Goal: Task Accomplishment & Management: Manage account settings

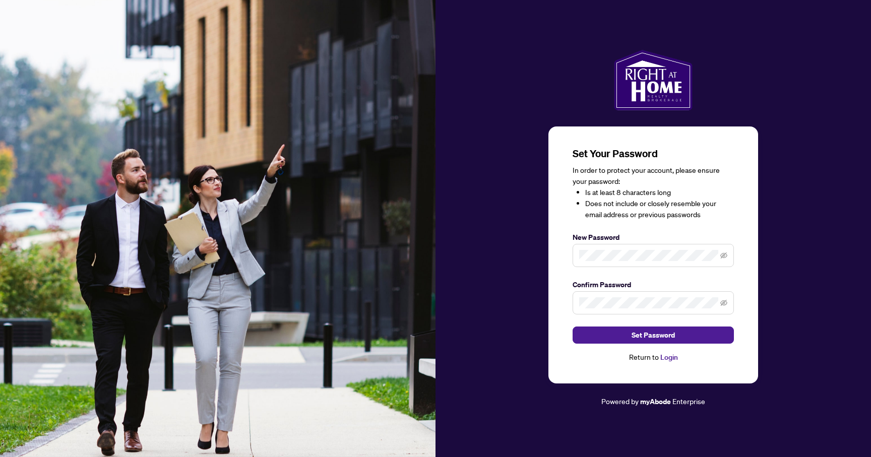
click at [612, 250] on span at bounding box center [652, 255] width 161 height 23
click at [637, 337] on span "Set Password" at bounding box center [652, 335] width 43 height 16
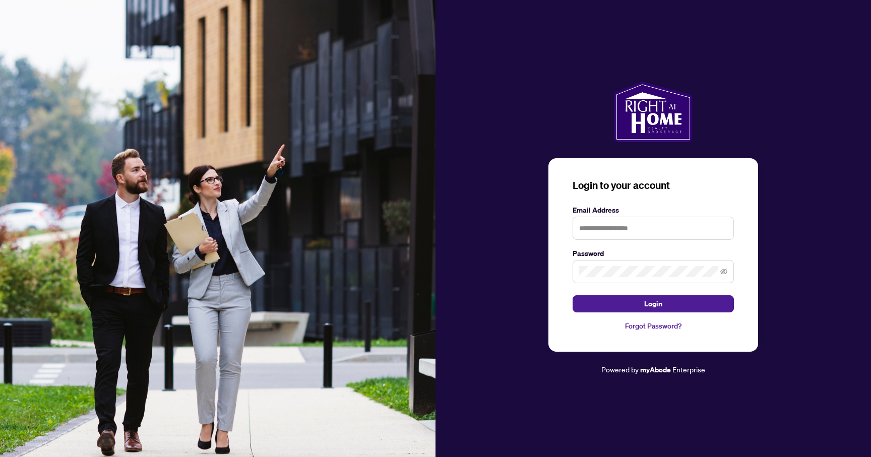
click at [660, 242] on form "Email Address Password Login" at bounding box center [652, 259] width 161 height 108
click at [660, 240] on form "Email Address Password Login" at bounding box center [652, 259] width 161 height 108
click at [660, 234] on input "text" at bounding box center [652, 228] width 161 height 23
type input "**********"
click at [572, 295] on button "Login" at bounding box center [652, 303] width 161 height 17
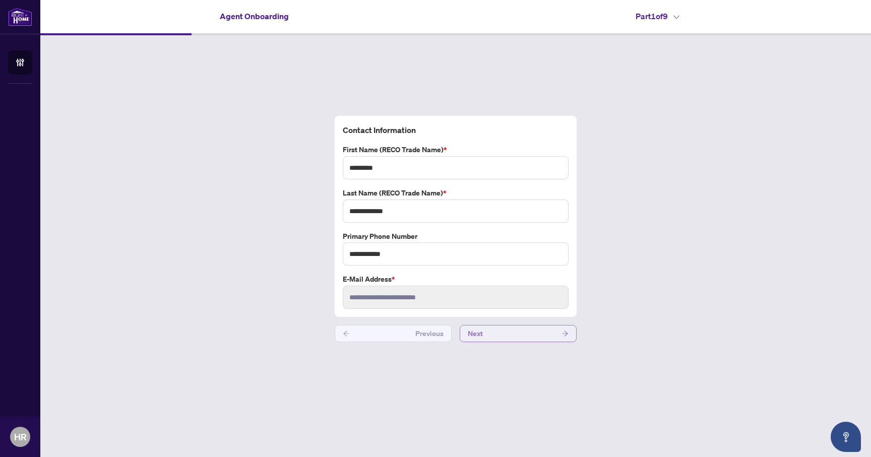
click at [488, 330] on button "Next" at bounding box center [517, 333] width 117 height 17
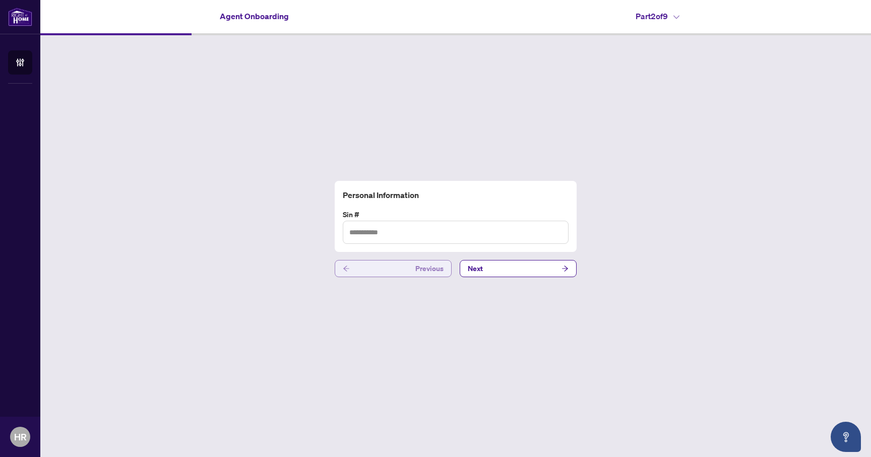
click at [395, 266] on button "Previous" at bounding box center [393, 268] width 117 height 17
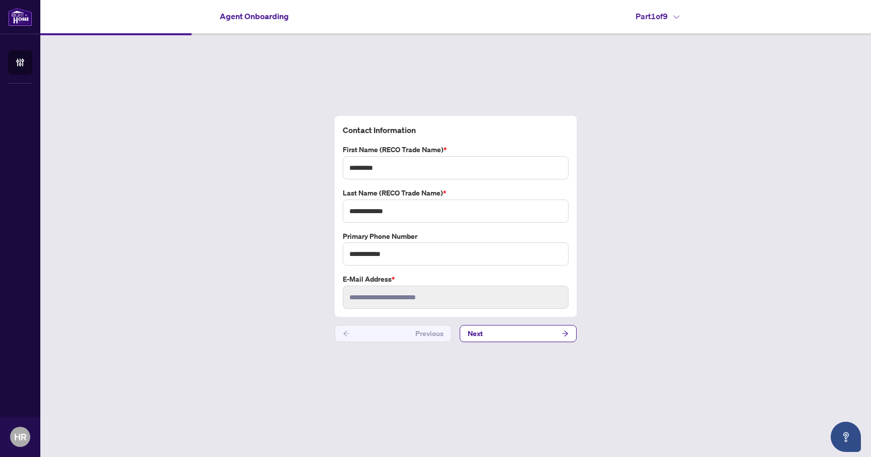
click at [560, 351] on div "**********" at bounding box center [455, 228] width 830 height 387
click at [560, 330] on button "Next" at bounding box center [517, 333] width 117 height 17
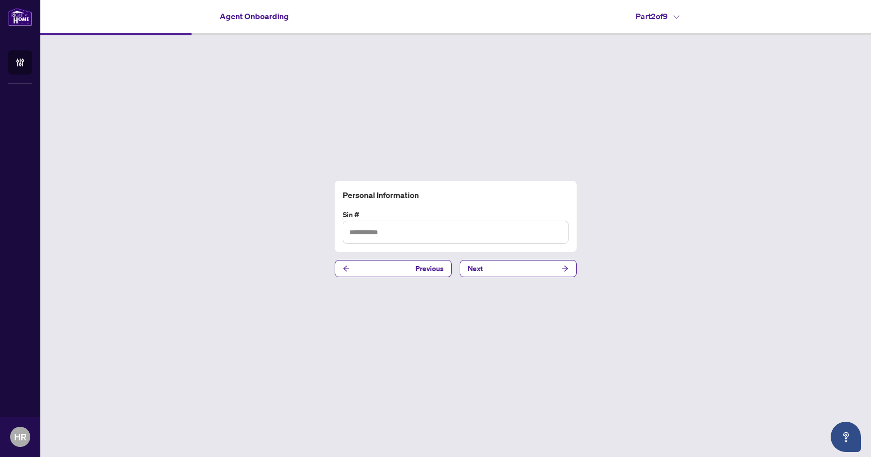
click at [511, 293] on div "Personal Information Sin # Previous Next" at bounding box center [455, 228] width 830 height 387
click at [519, 263] on button "Next" at bounding box center [517, 268] width 117 height 17
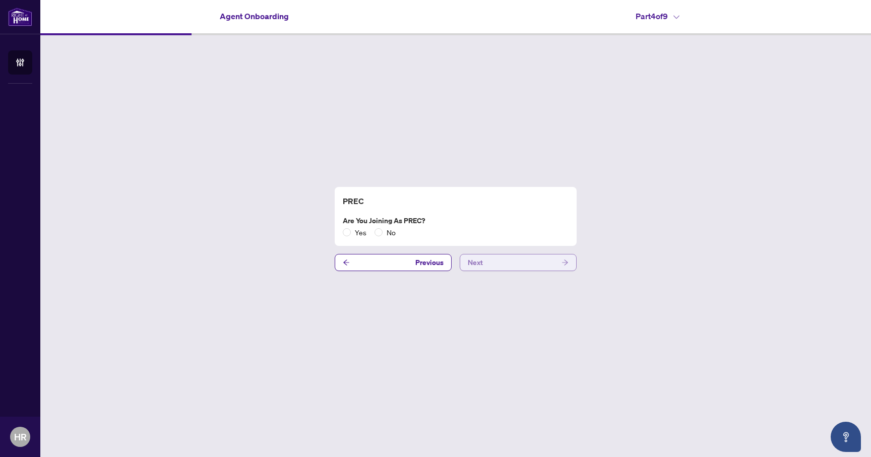
click at [519, 263] on button "Next" at bounding box center [517, 262] width 117 height 17
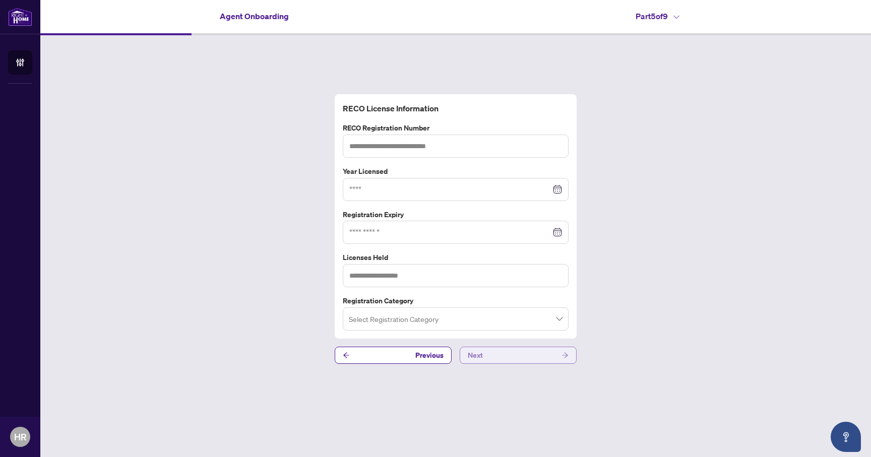
click at [503, 363] on button "Next" at bounding box center [517, 355] width 117 height 17
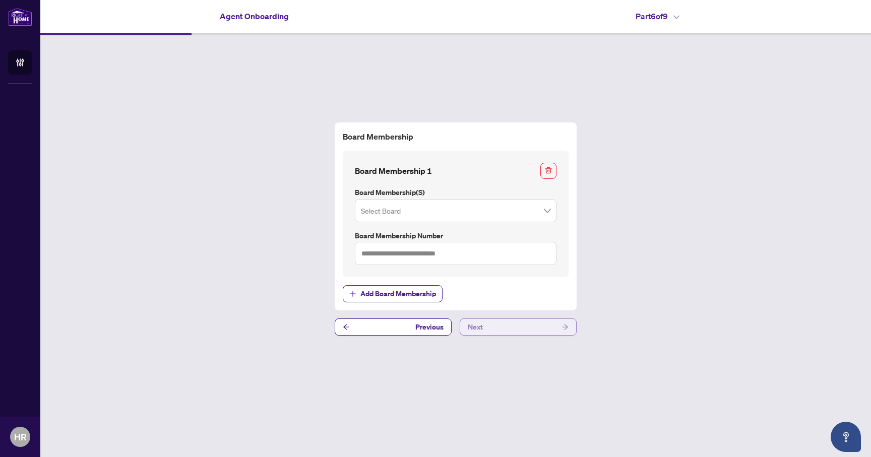
click at [513, 329] on button "Next" at bounding box center [517, 326] width 117 height 17
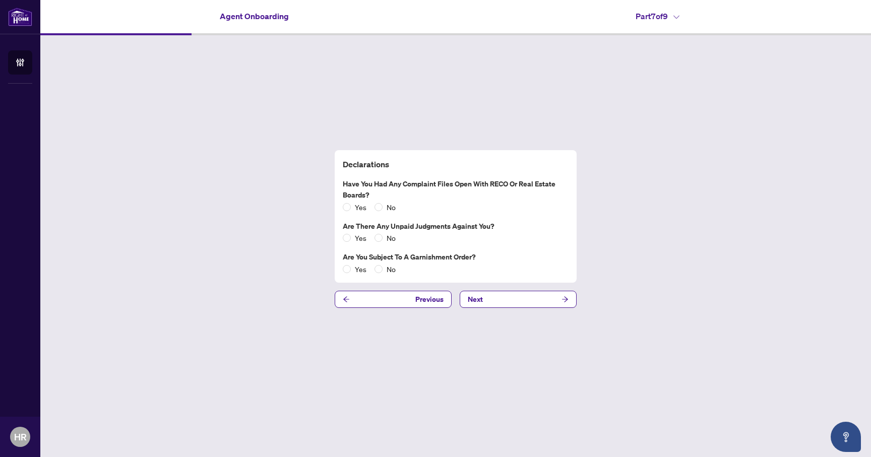
click at [518, 309] on div "Declarations Have you had any complaint files open with RECO or Real Estate Boa…" at bounding box center [455, 228] width 830 height 387
click at [522, 299] on button "Next" at bounding box center [517, 299] width 117 height 17
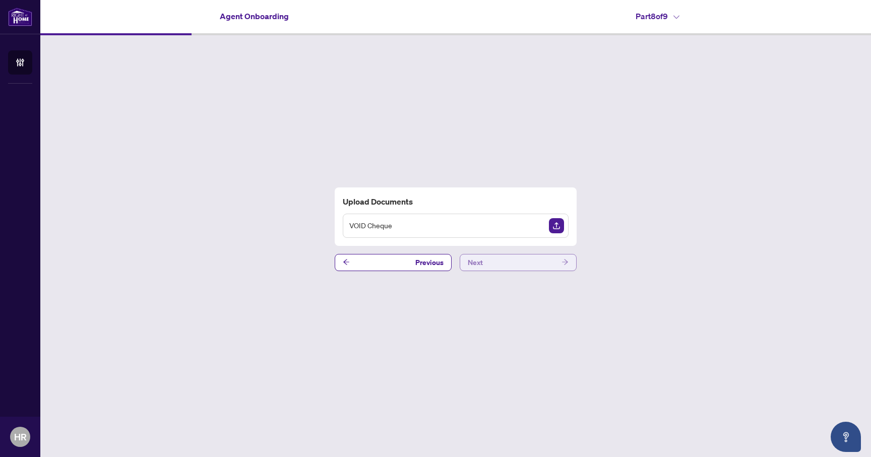
click at [518, 257] on button "Next" at bounding box center [517, 262] width 117 height 17
